Goal: Find specific page/section: Find specific page/section

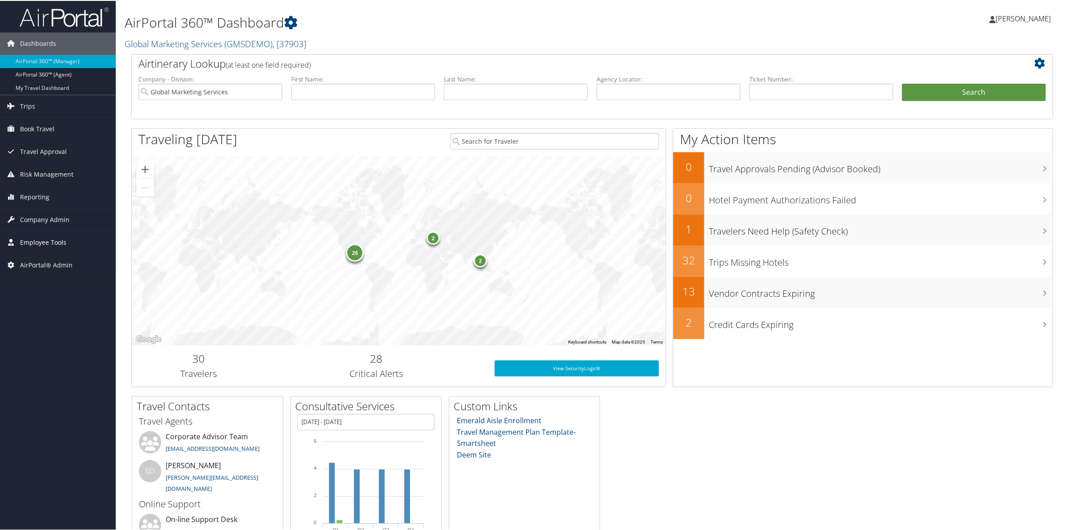
click at [36, 247] on span "Employee Tools" at bounding box center [43, 242] width 46 height 22
click at [48, 277] on link "Agent Lookup" at bounding box center [58, 272] width 116 height 13
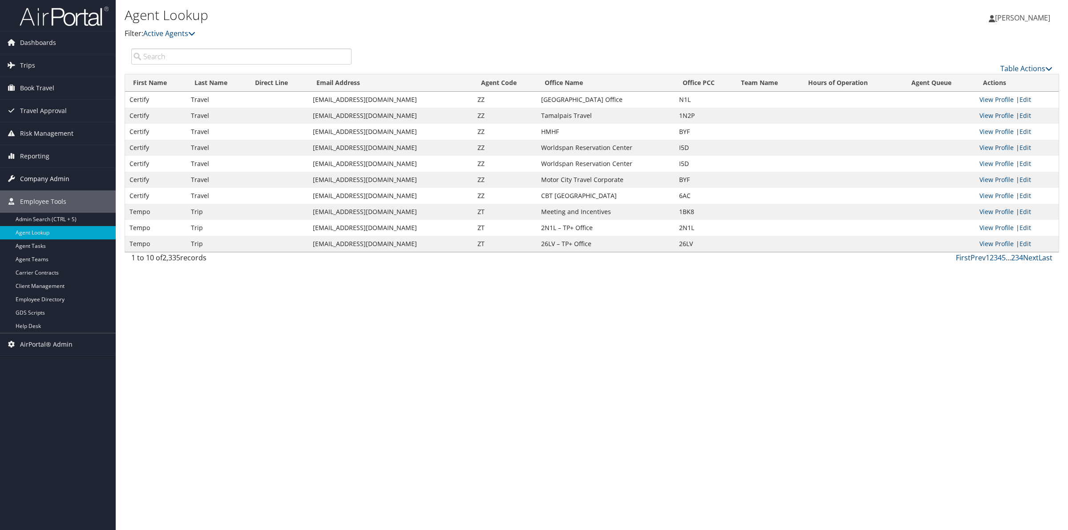
click at [47, 177] on span "Company Admin" at bounding box center [44, 179] width 49 height 22
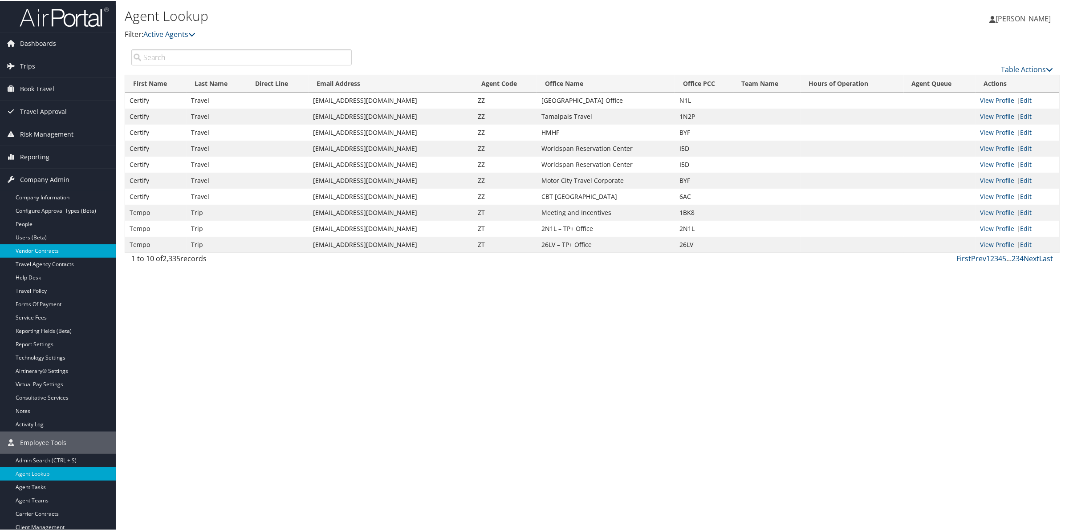
click at [58, 246] on link "Vendor Contracts" at bounding box center [58, 249] width 116 height 13
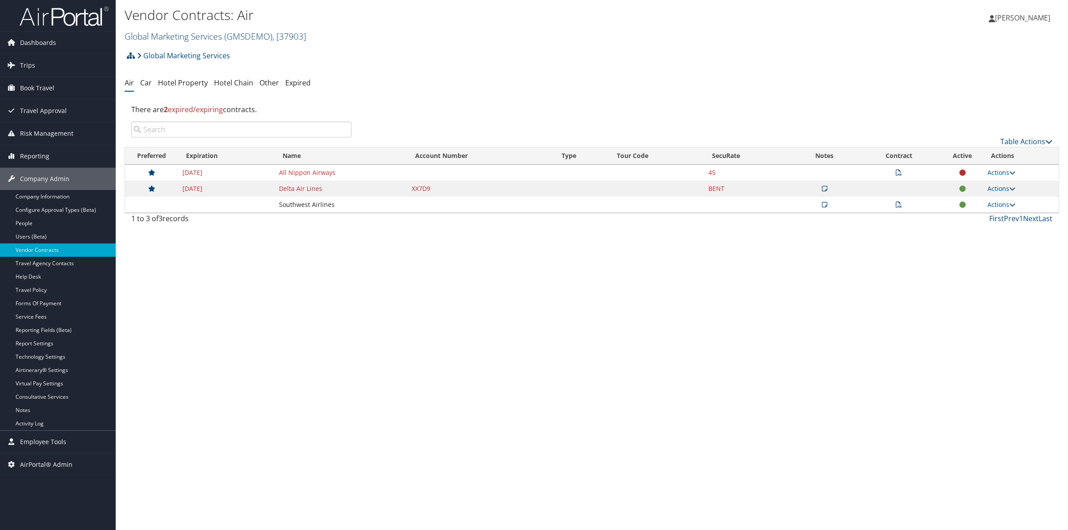
click at [194, 40] on link "Global Marketing Services ( GMSDEMO ) , [ 37903 ]" at bounding box center [216, 36] width 182 height 12
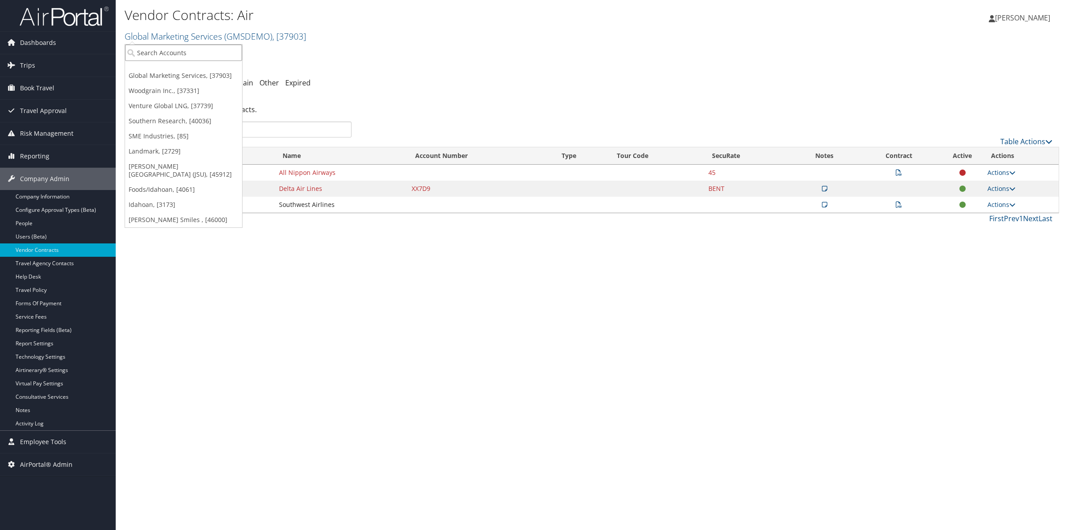
click at [189, 53] on input "search" at bounding box center [183, 53] width 117 height 16
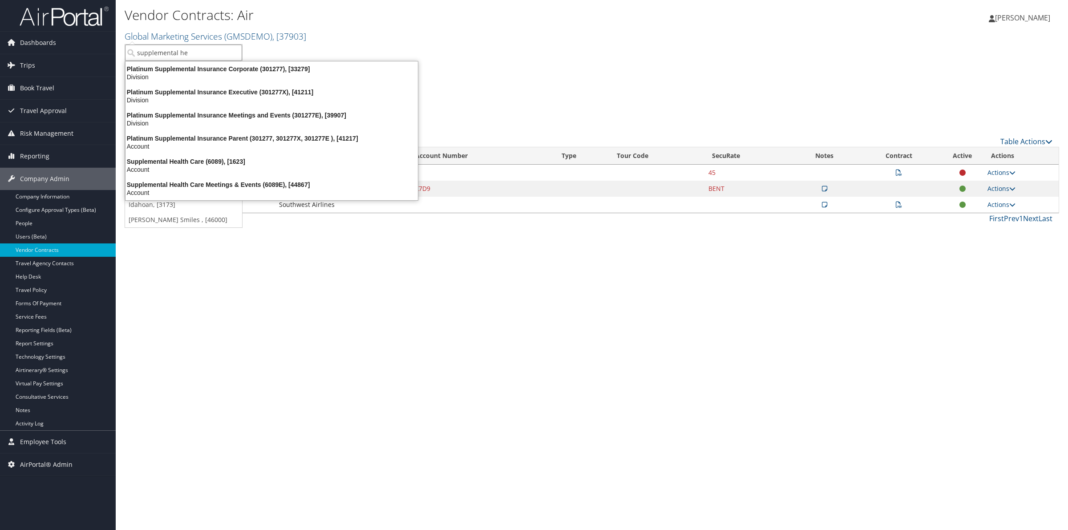
type input "supplemental hea"
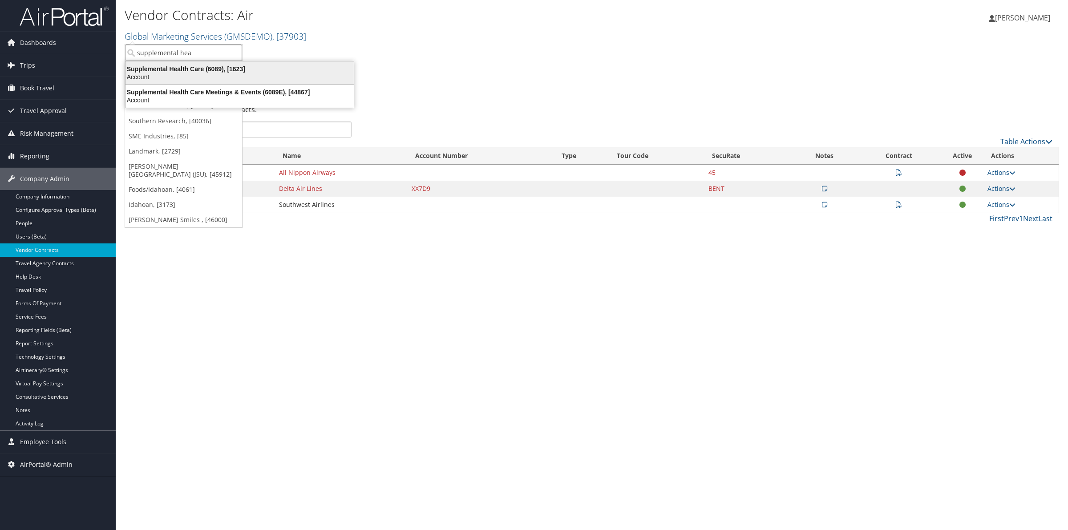
click at [189, 68] on div "Supplemental Health Care (6089), [1623]" at bounding box center [239, 69] width 239 height 8
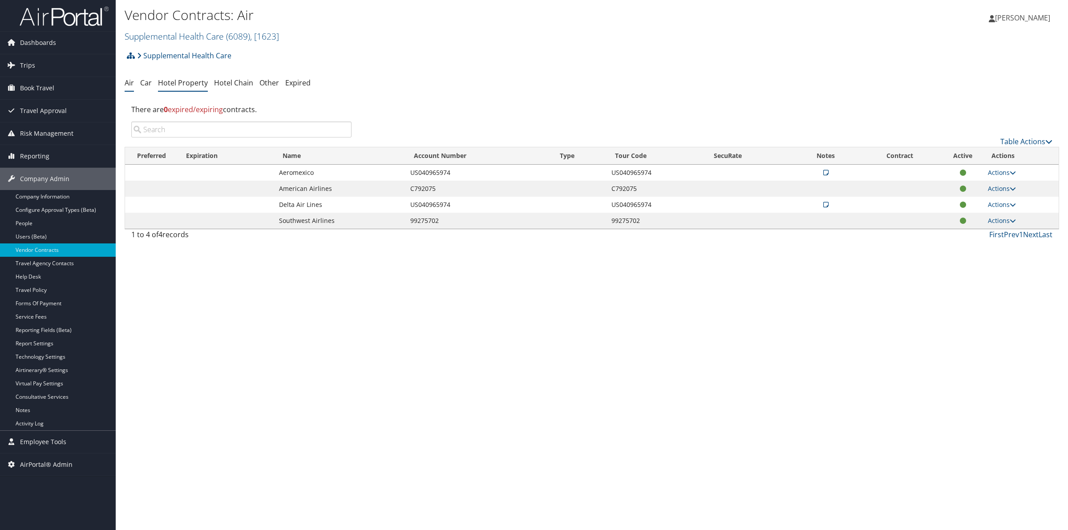
click at [188, 81] on link "Hotel Property" at bounding box center [183, 83] width 50 height 10
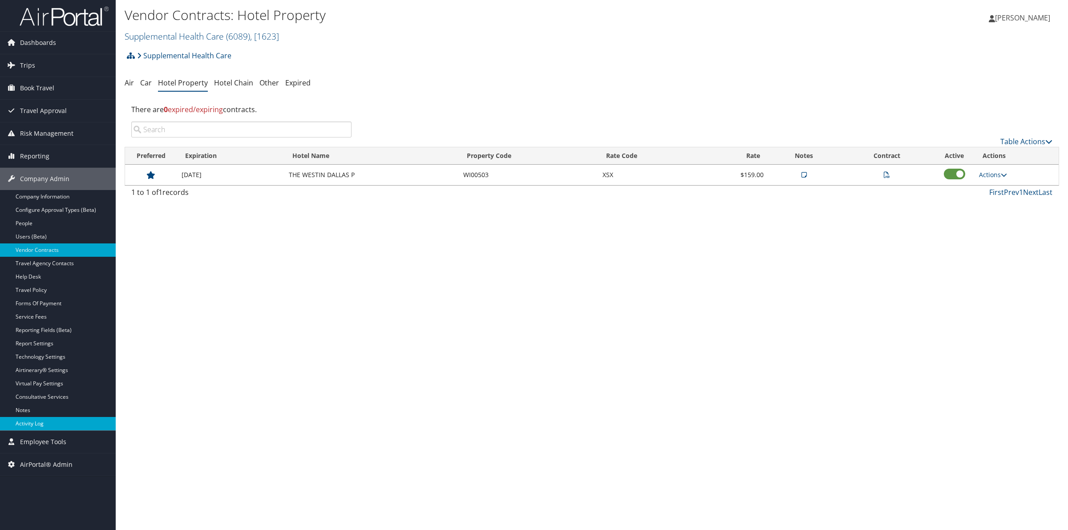
click at [49, 421] on link "Activity Log" at bounding box center [58, 423] width 116 height 13
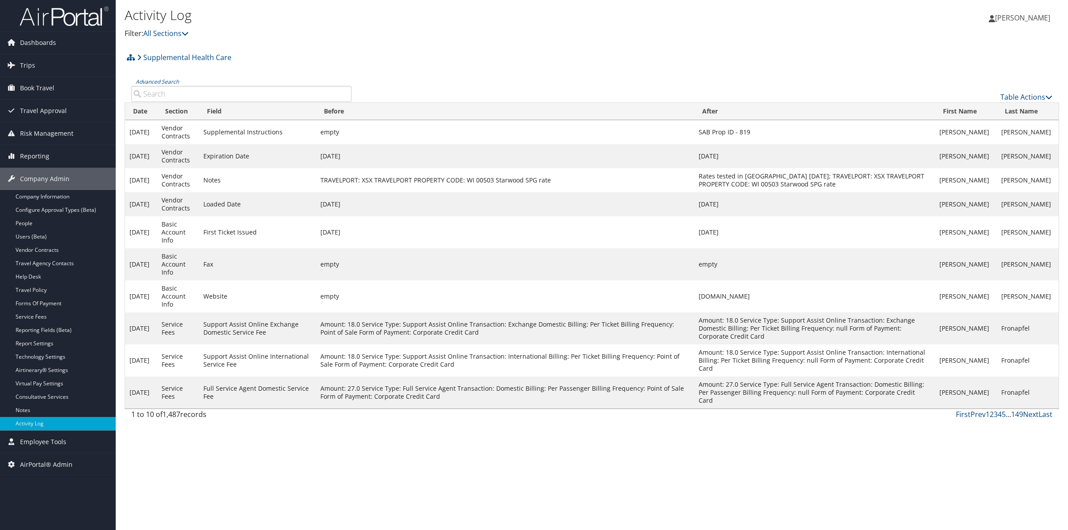
click at [236, 99] on input "Advanced Search" at bounding box center [241, 94] width 220 height 16
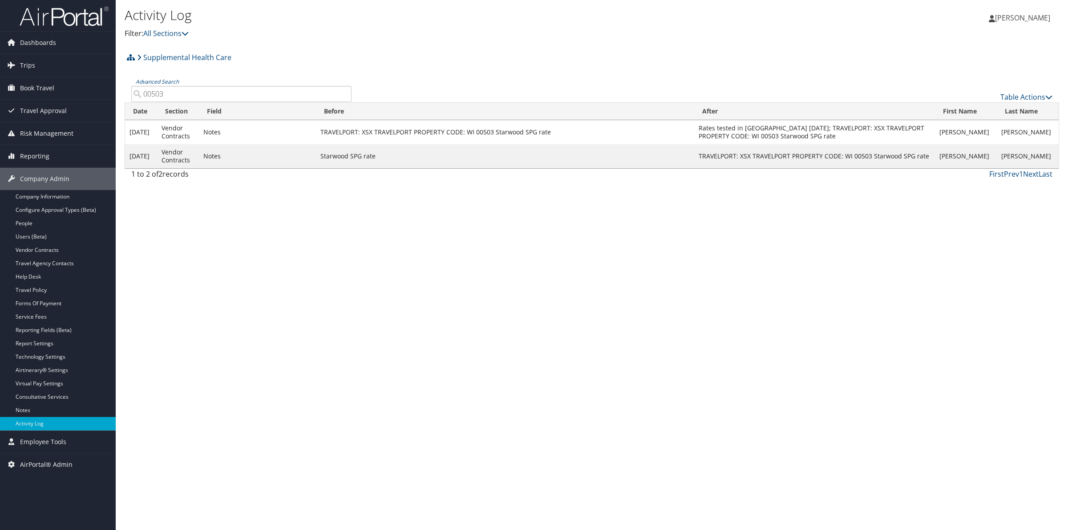
type input "00503"
click at [41, 251] on link "Vendor Contracts" at bounding box center [58, 249] width 116 height 13
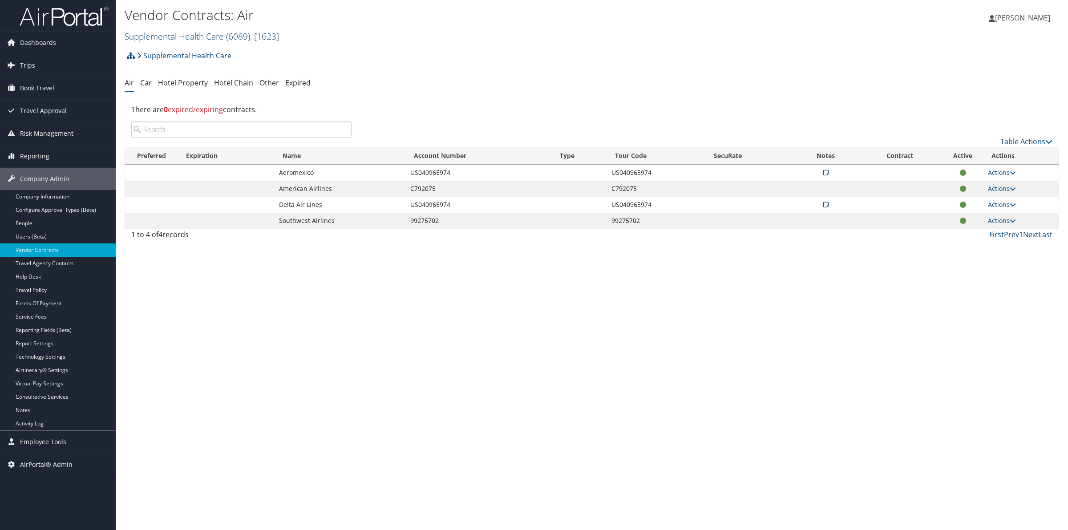
click at [218, 39] on link "Supplemental Health Care ( 6089 ) , [ 1623 ]" at bounding box center [202, 36] width 154 height 12
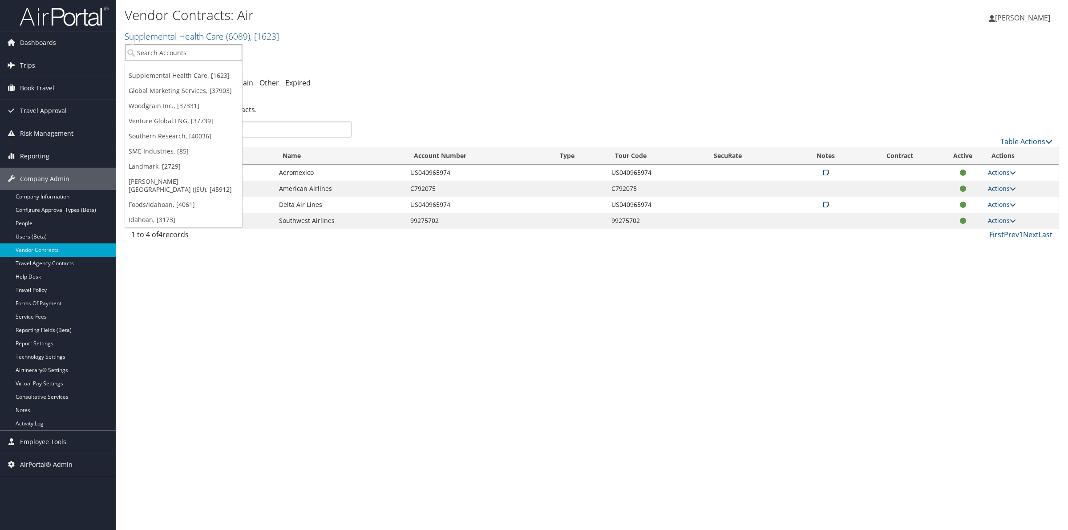
click at [217, 52] on input "search" at bounding box center [183, 53] width 117 height 16
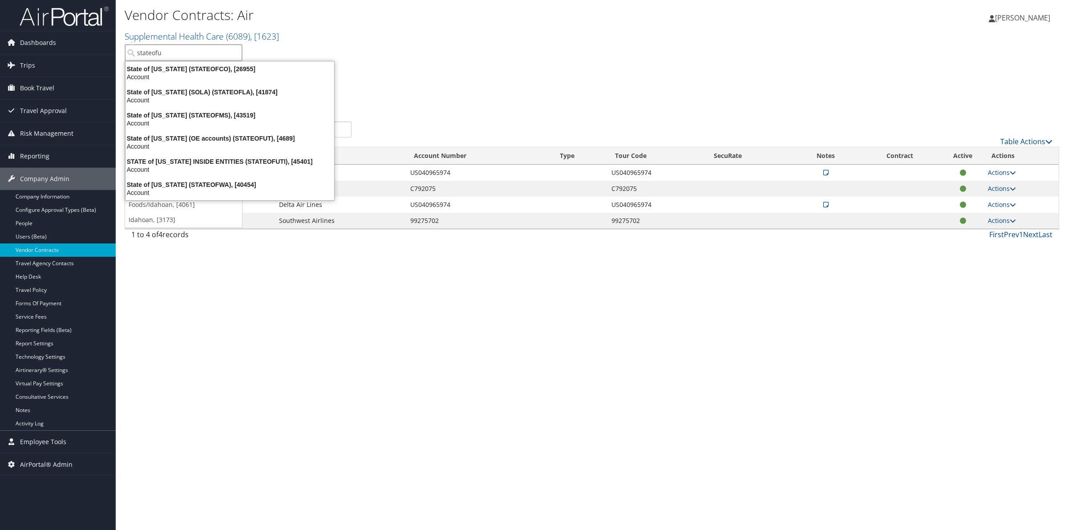
type input "stateofut"
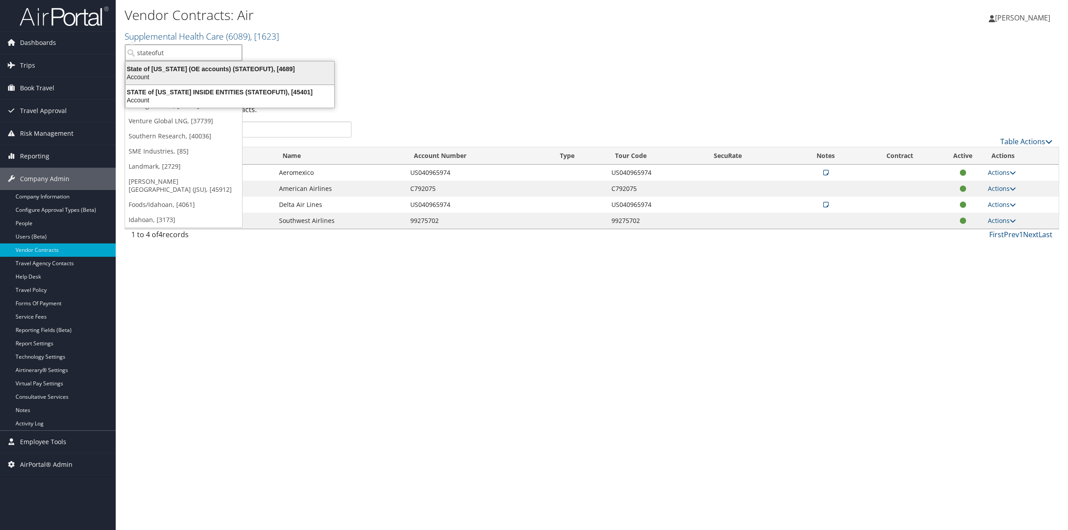
click at [226, 68] on div "State of Utah (OE accounts) (STATEOFUT), [4689]" at bounding box center [229, 69] width 219 height 8
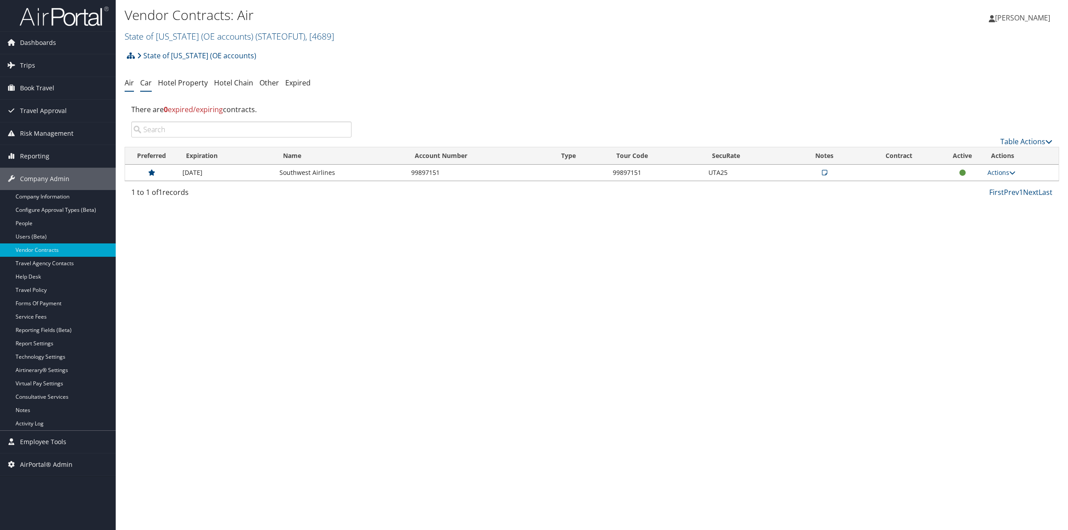
click at [143, 87] on link "Car" at bounding box center [146, 83] width 12 height 10
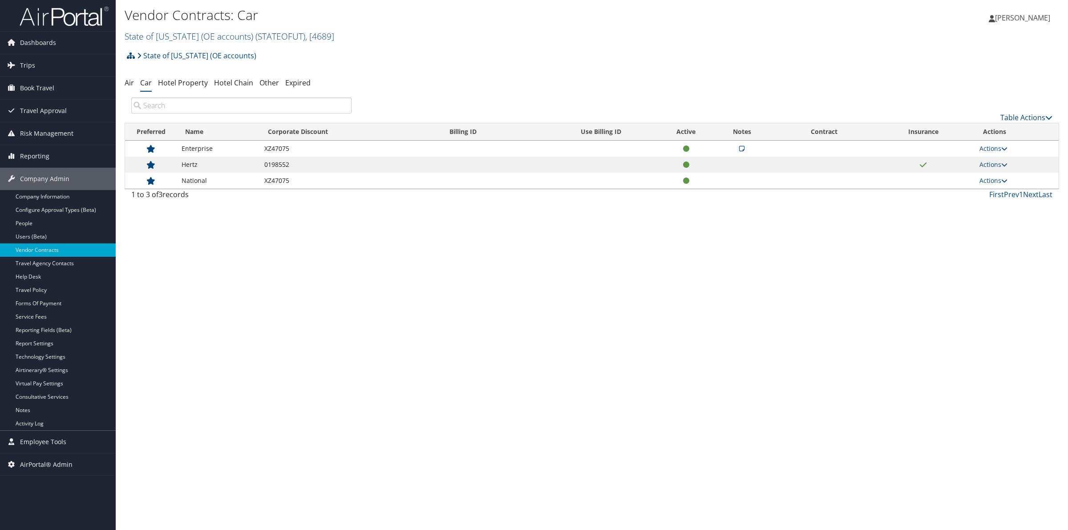
click at [739, 150] on icon at bounding box center [741, 149] width 5 height 6
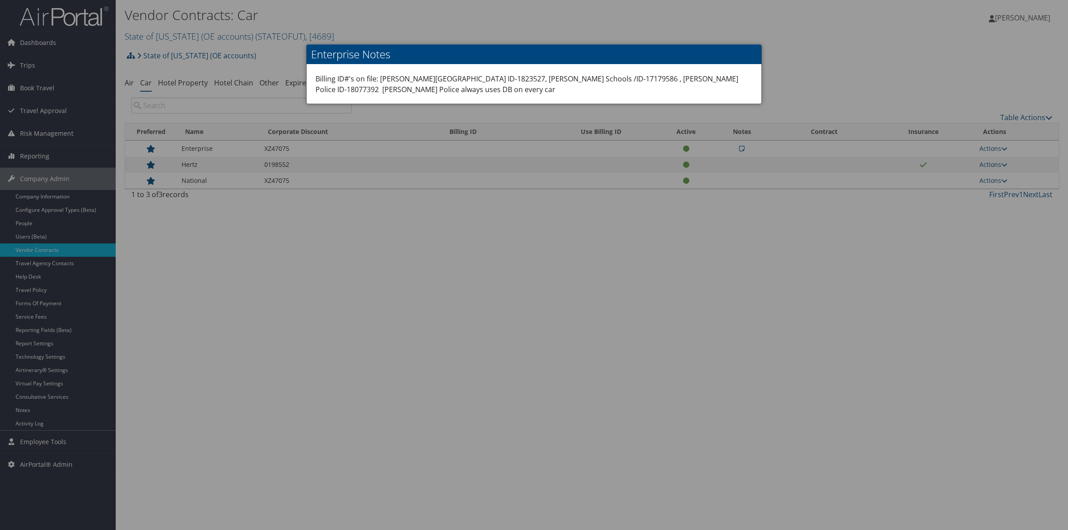
click at [739, 150] on div at bounding box center [534, 265] width 1068 height 530
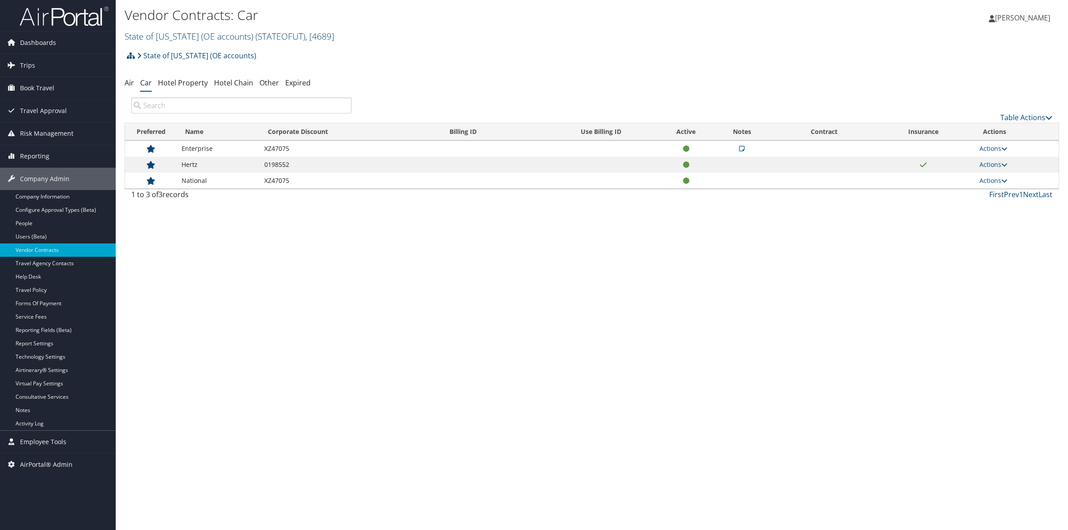
click at [255, 36] on span "( STATEOFUT )" at bounding box center [280, 36] width 50 height 12
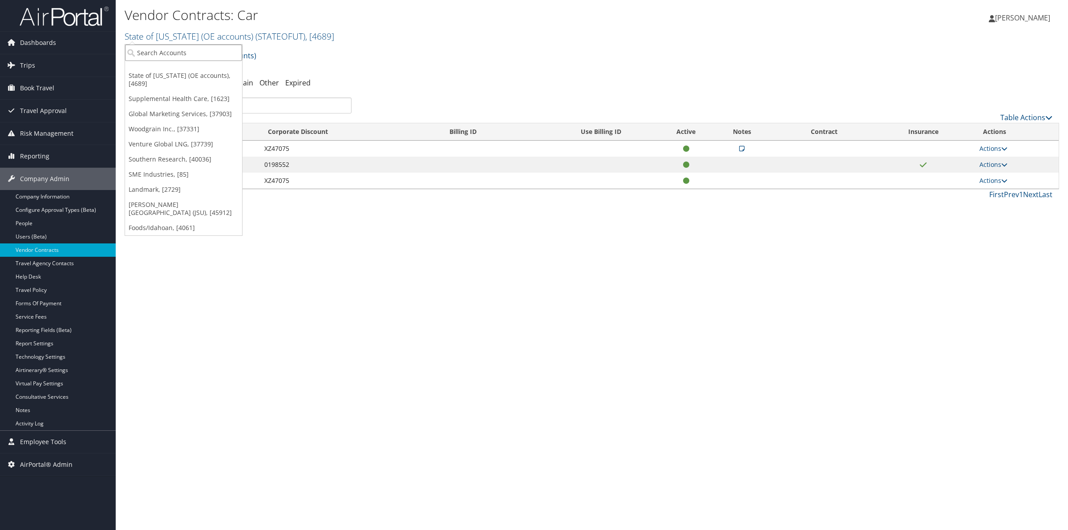
click at [205, 52] on input "search" at bounding box center [183, 53] width 117 height 16
type input "s"
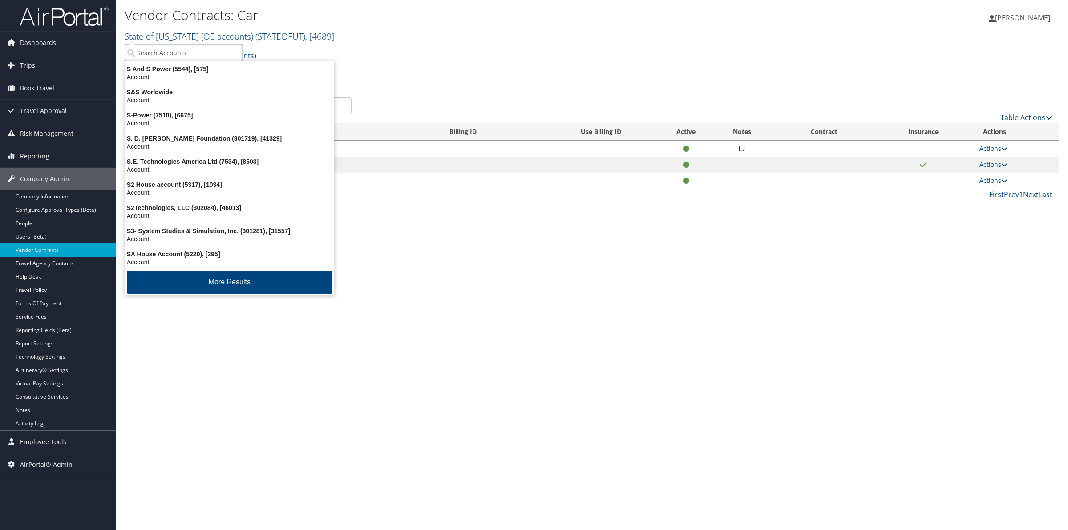
paste input "STATEOFUTI"
type input "STATEOFUTI"
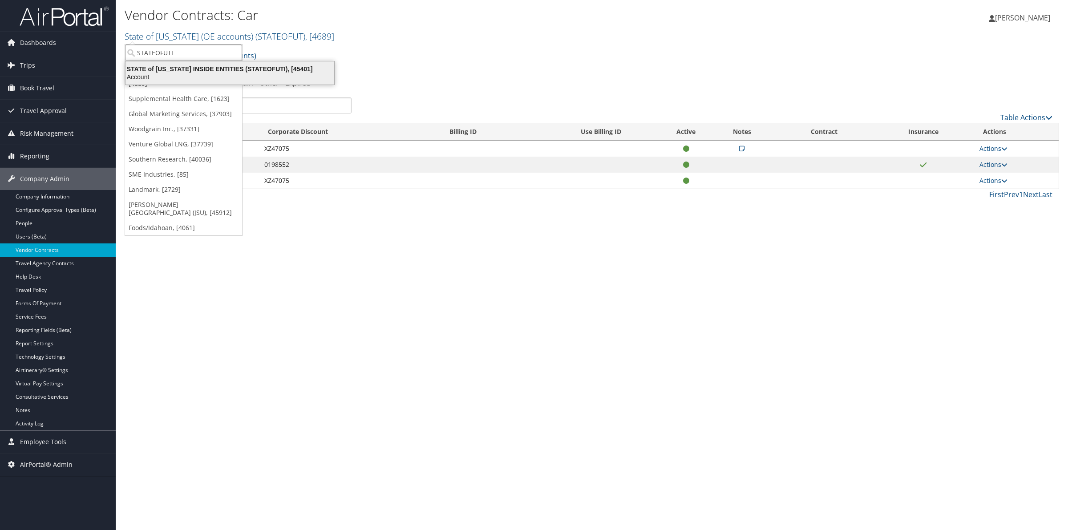
click at [192, 68] on div "STATE of [US_STATE] INSIDE ENTITIES (STATEOFUTI), [45401]" at bounding box center [229, 69] width 219 height 8
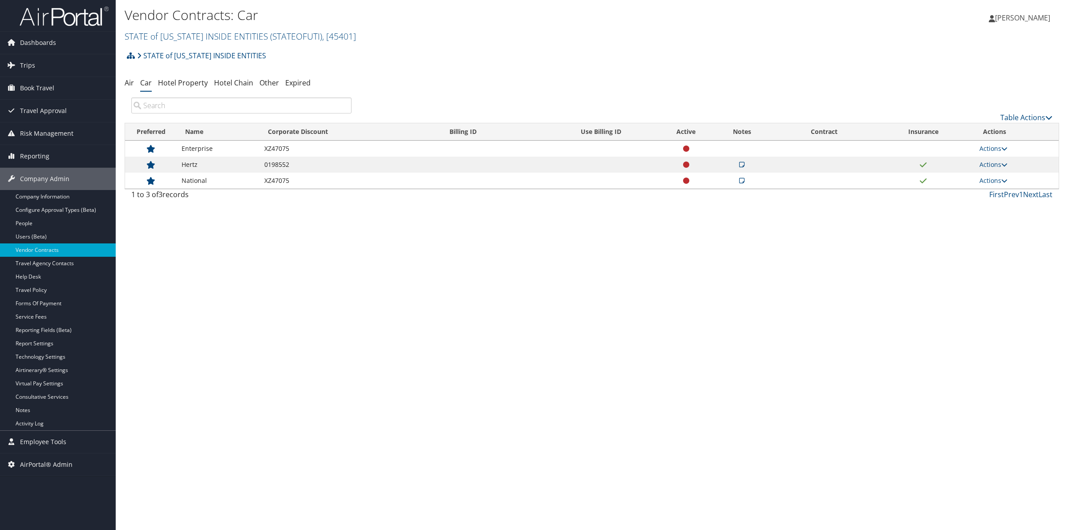
click at [742, 182] on icon at bounding box center [741, 181] width 5 height 6
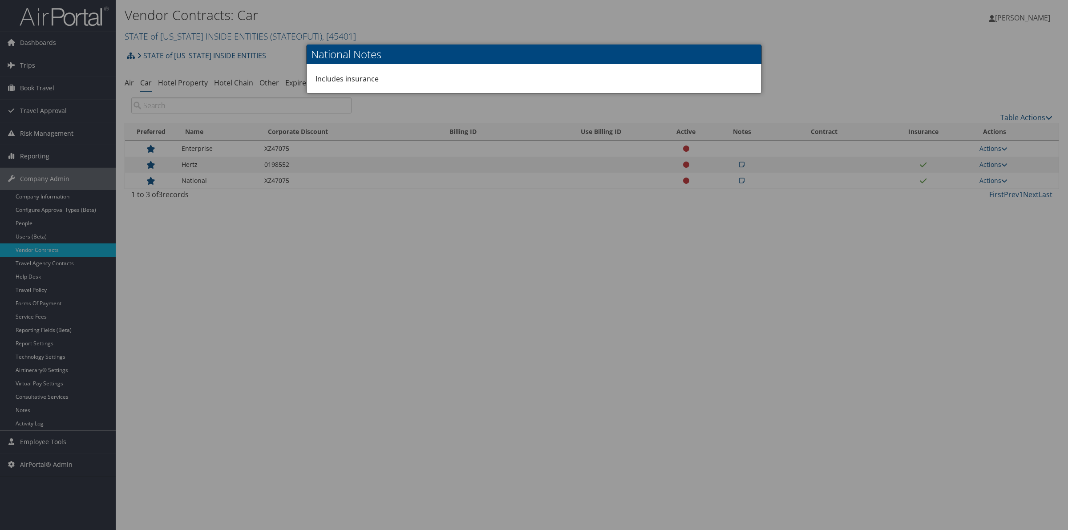
click at [742, 182] on div at bounding box center [534, 265] width 1068 height 530
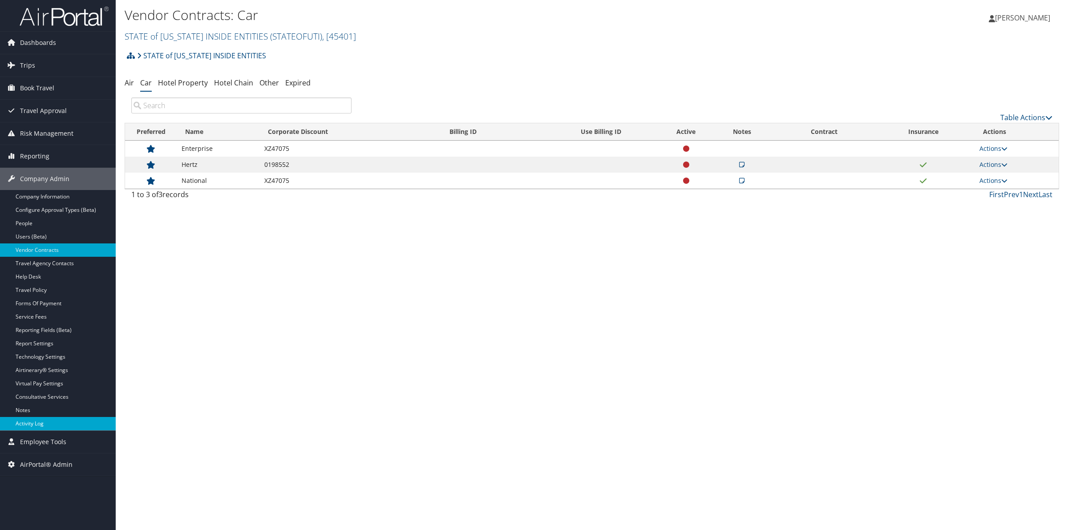
click at [34, 425] on link "Activity Log" at bounding box center [58, 423] width 116 height 13
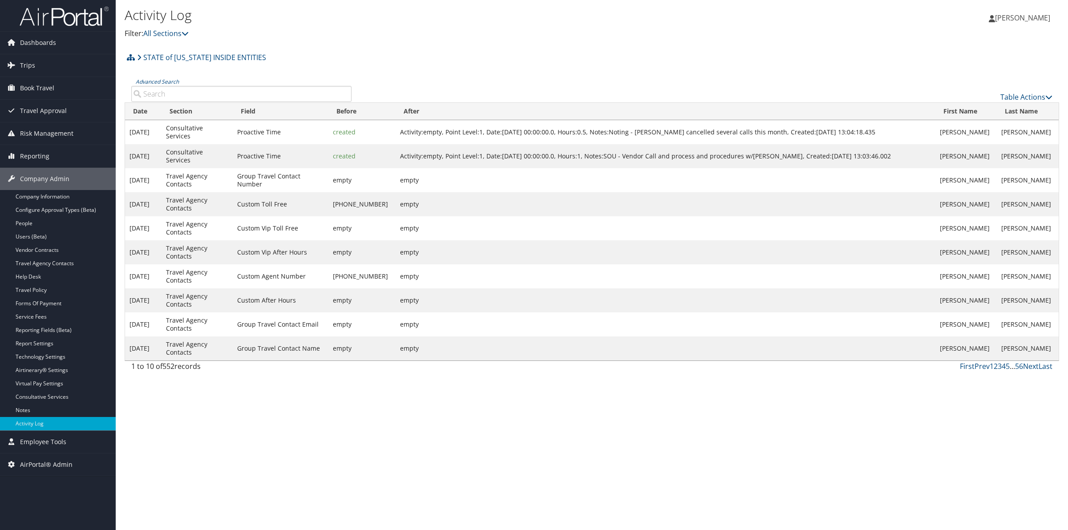
click at [207, 95] on input "Advanced Search" at bounding box center [241, 94] width 220 height 16
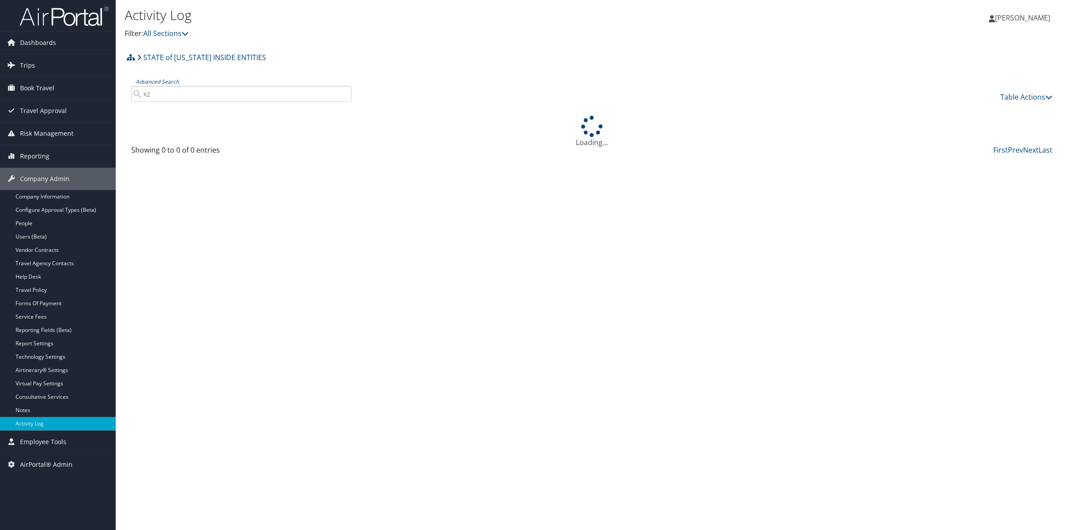
type input "x"
type input "v"
type input "b"
